Goal: Task Accomplishment & Management: Complete application form

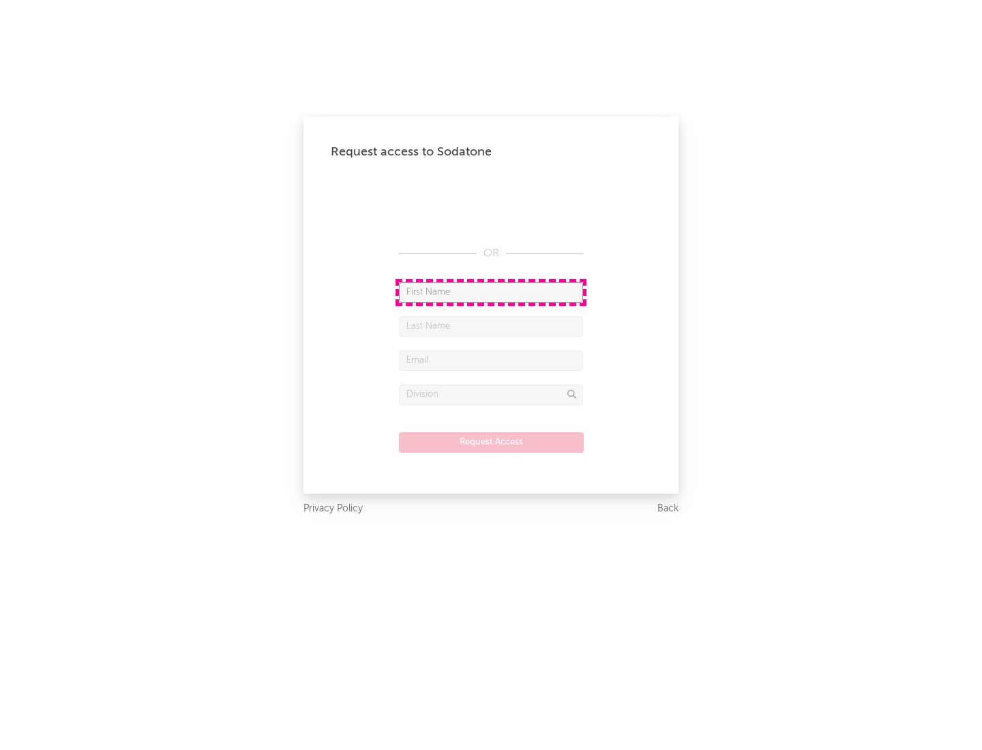
click at [491, 292] on input "text" at bounding box center [491, 292] width 184 height 20
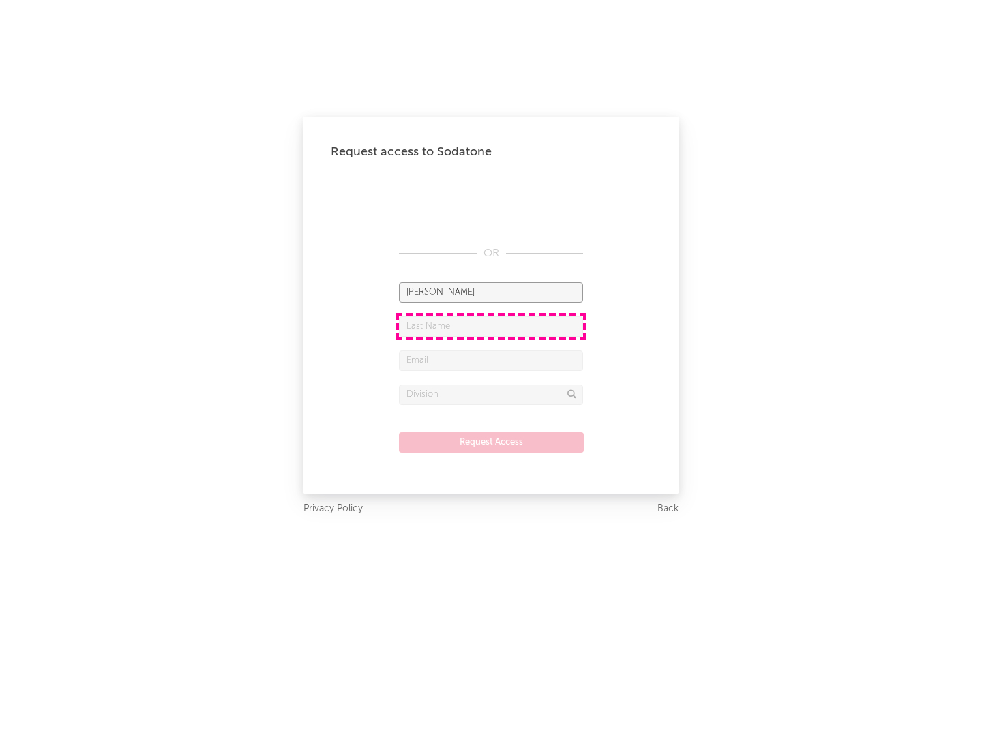
type input "[PERSON_NAME]"
click at [491, 326] on input "text" at bounding box center [491, 327] width 184 height 20
type input "[PERSON_NAME]"
click at [491, 360] on input "text" at bounding box center [491, 361] width 184 height 20
type input "[EMAIL_ADDRESS][DOMAIN_NAME]"
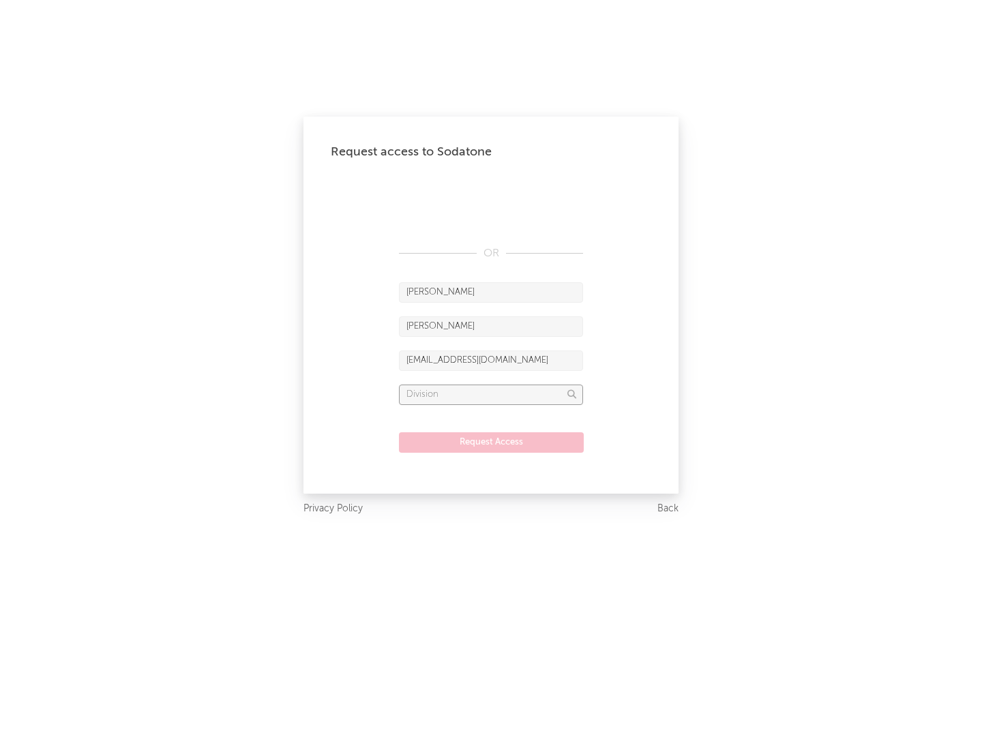
click at [491, 394] on input "text" at bounding box center [491, 395] width 184 height 20
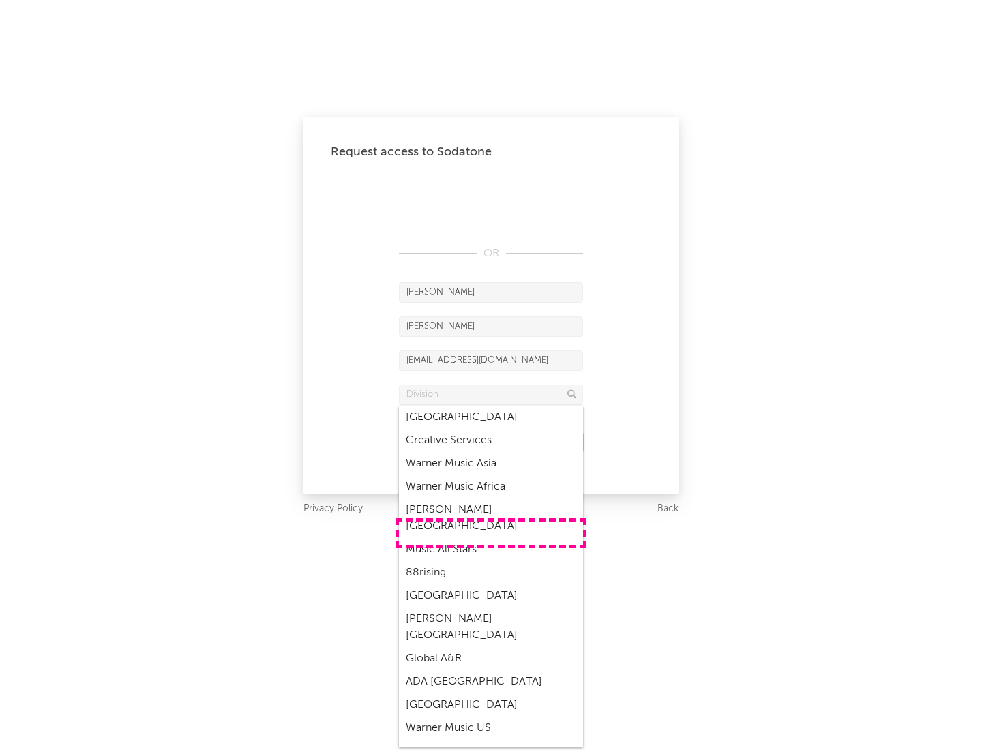
click at [491, 538] on div "Music All Stars" at bounding box center [491, 549] width 184 height 23
type input "Music All Stars"
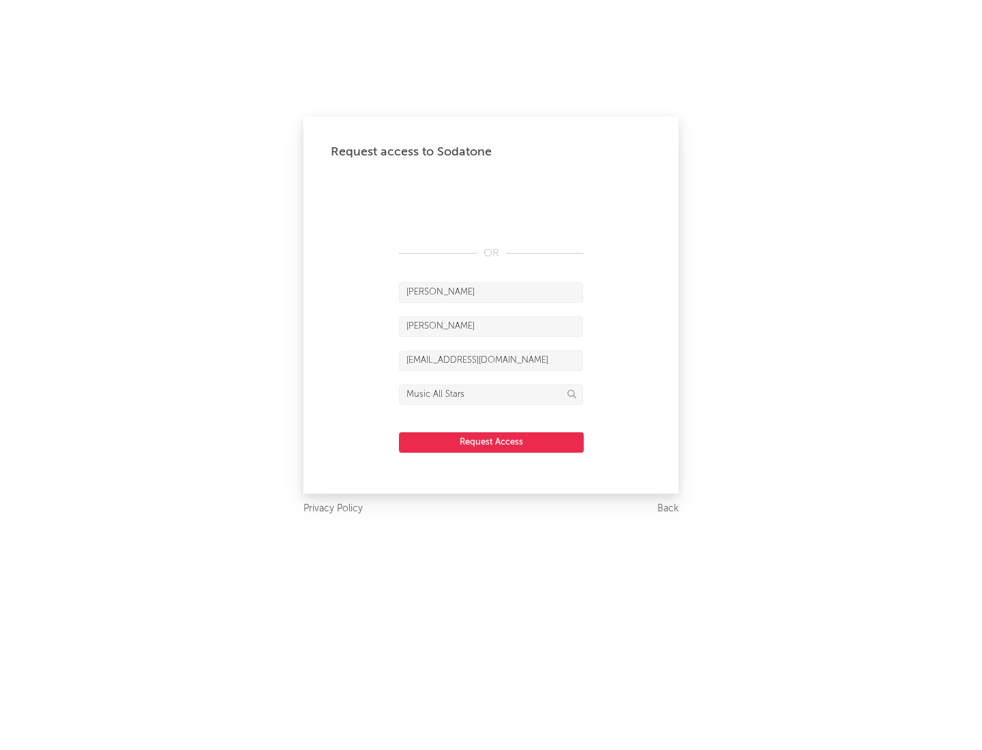
click at [491, 442] on button "Request Access" at bounding box center [491, 443] width 185 height 20
